Goal: Information Seeking & Learning: Learn about a topic

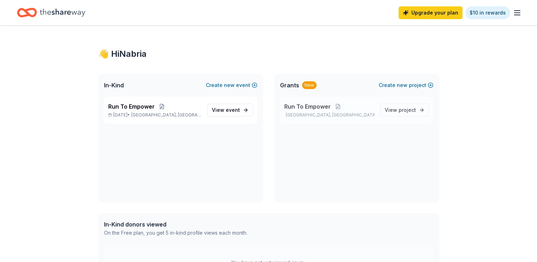
click at [324, 107] on span "Run To Empower" at bounding box center [307, 106] width 47 height 9
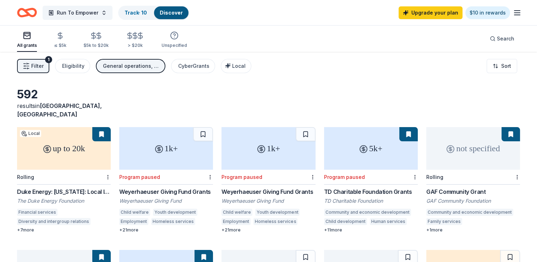
click at [462, 141] on div "not specified" at bounding box center [473, 148] width 94 height 43
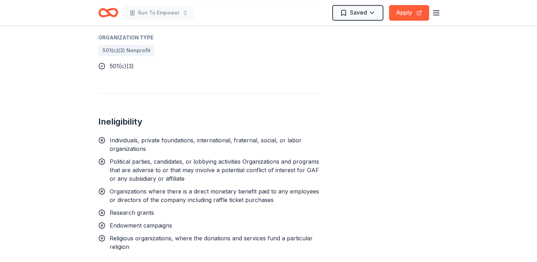
scroll to position [213, 0]
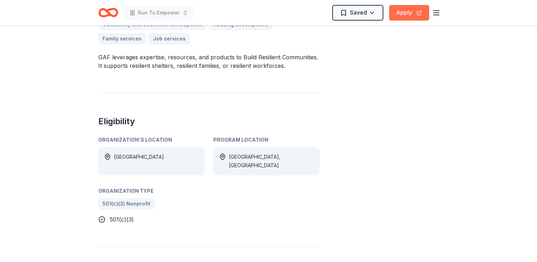
click at [412, 9] on button "Apply" at bounding box center [409, 13] width 40 height 16
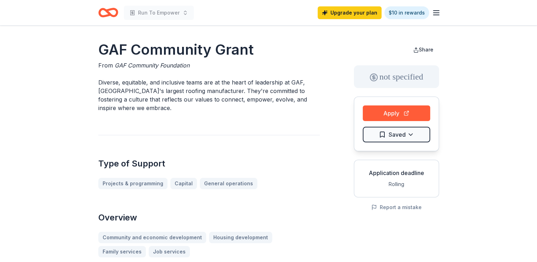
scroll to position [107, 0]
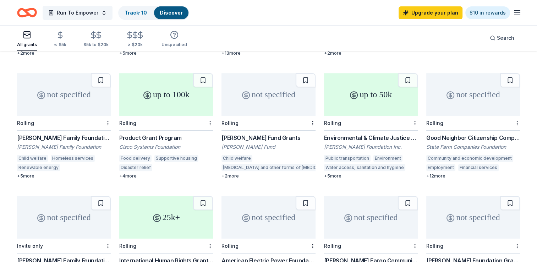
scroll to position [284, 0]
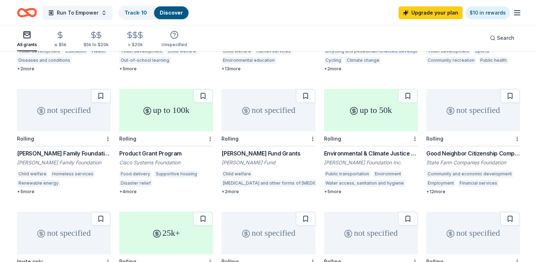
click at [471, 104] on div "not specified" at bounding box center [473, 110] width 94 height 43
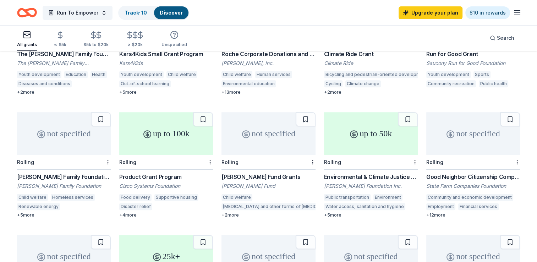
scroll to position [249, 0]
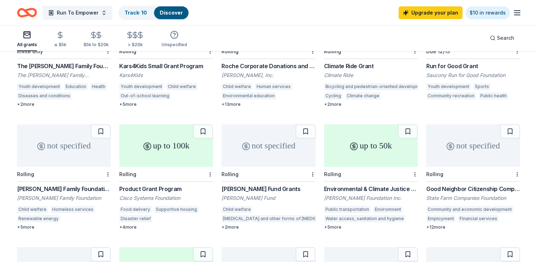
click at [170, 143] on div "up to 100k" at bounding box center [166, 145] width 94 height 43
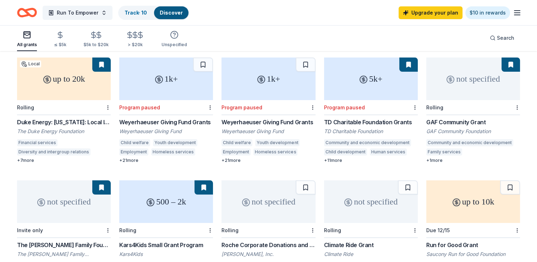
scroll to position [0, 0]
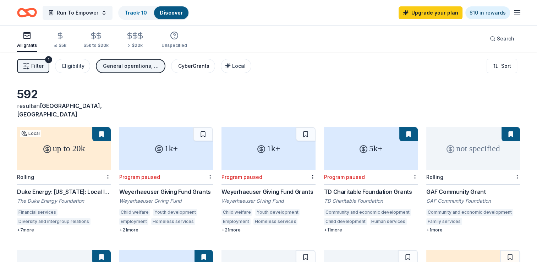
click at [203, 66] on div "CyberGrants" at bounding box center [193, 66] width 31 height 9
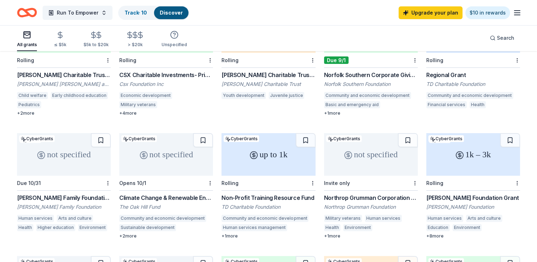
scroll to position [107, 0]
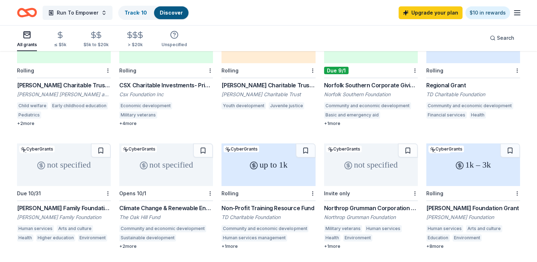
click at [258, 161] on div "up to 1k" at bounding box center [269, 164] width 94 height 43
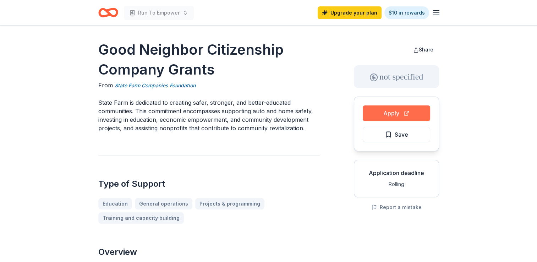
click at [377, 115] on button "Apply" at bounding box center [396, 113] width 67 height 16
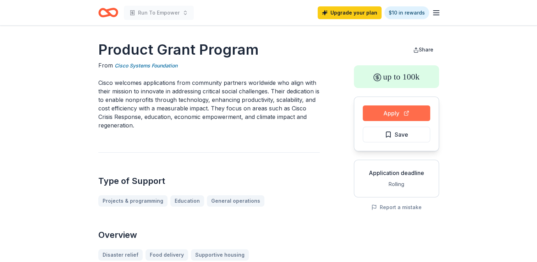
click at [402, 113] on button "Apply" at bounding box center [396, 113] width 67 height 16
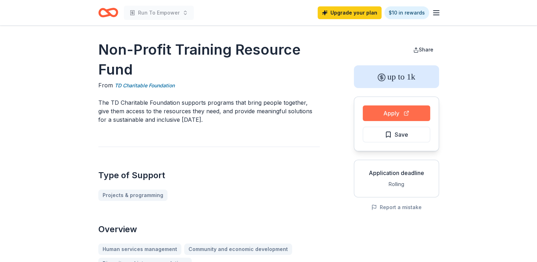
click at [377, 111] on button "Apply" at bounding box center [396, 113] width 67 height 16
click at [377, 109] on button "Apply" at bounding box center [396, 113] width 67 height 16
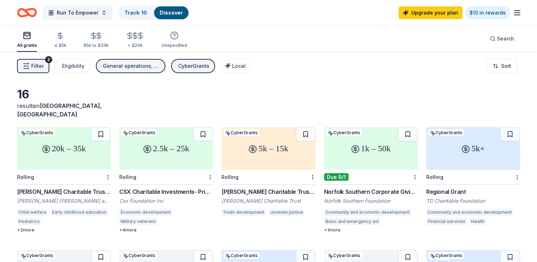
click at [199, 68] on div "CyberGrants" at bounding box center [193, 66] width 31 height 9
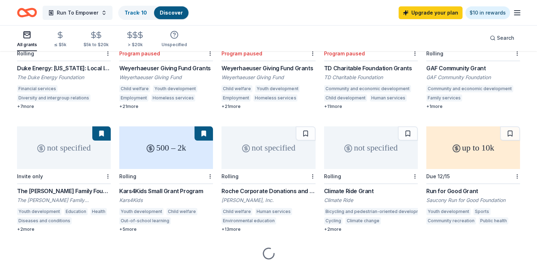
scroll to position [142, 0]
